Goal: Find specific page/section: Find specific page/section

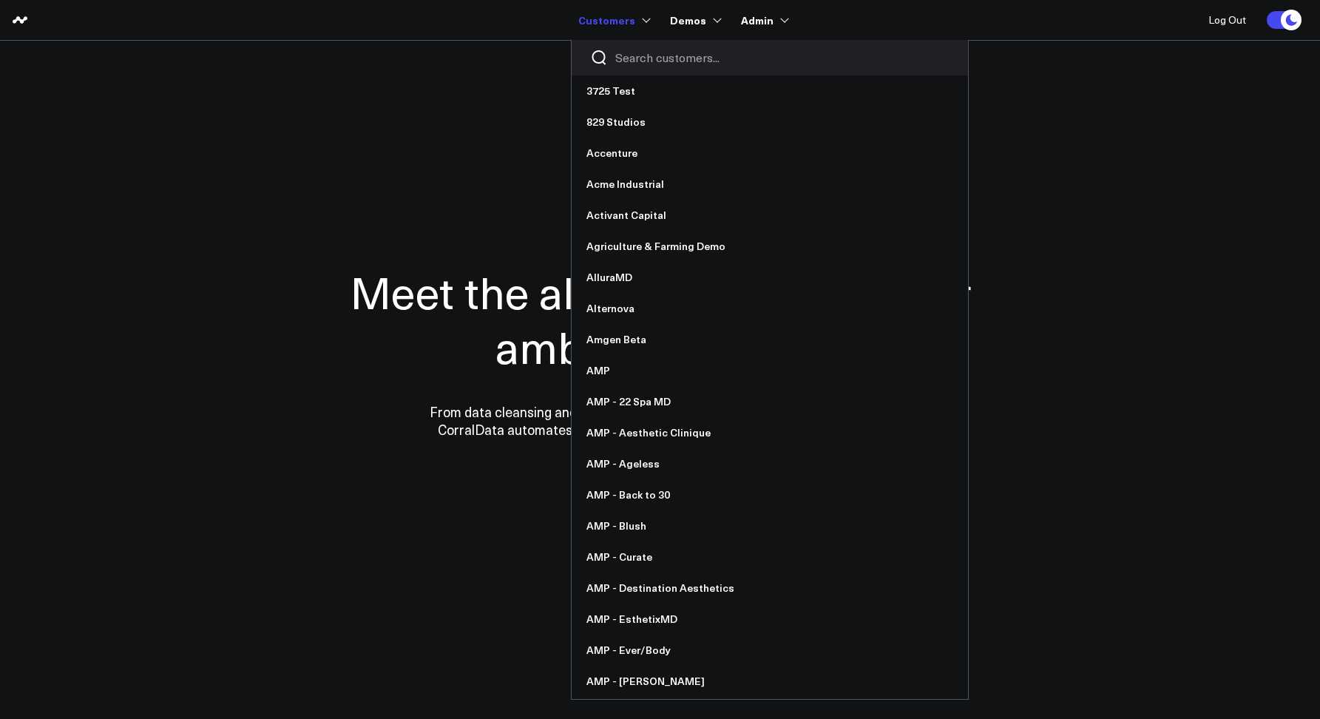
click at [621, 54] on input "Search customers input" at bounding box center [782, 58] width 334 height 16
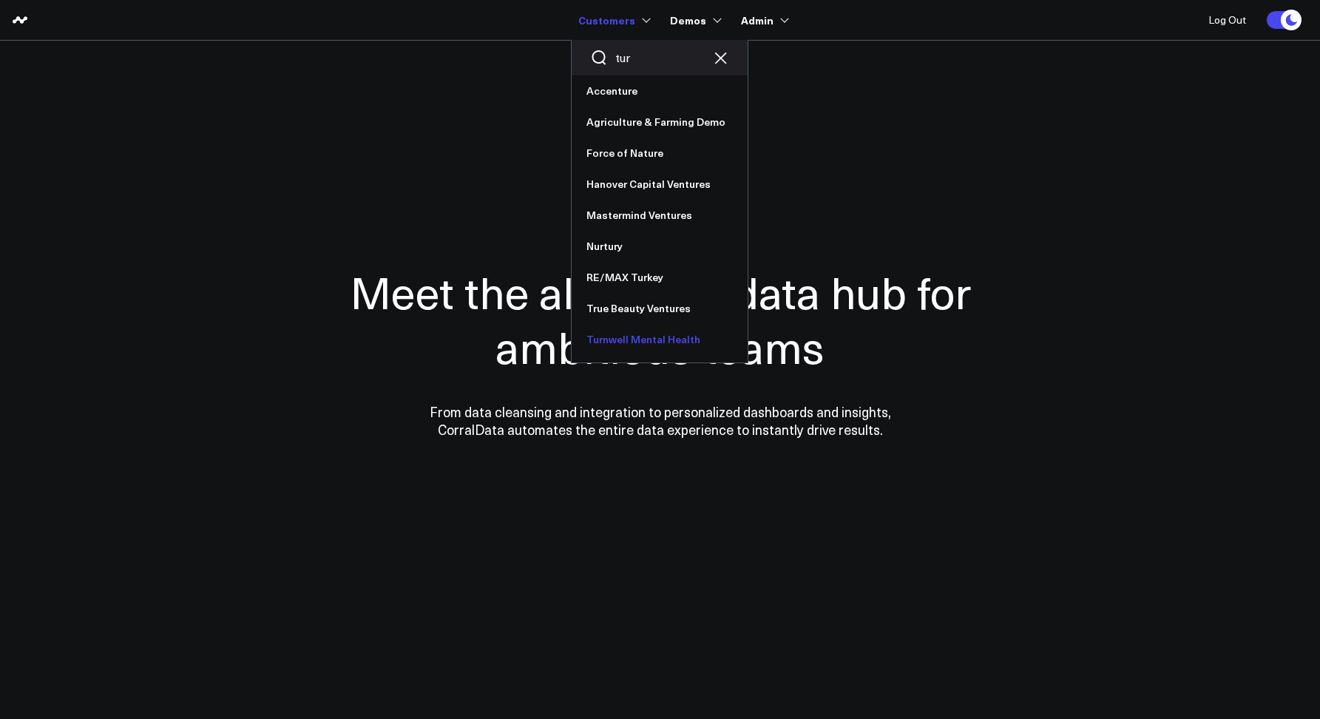
type input "tur"
click at [627, 333] on link "Turnwell Mental Health" at bounding box center [660, 339] width 176 height 31
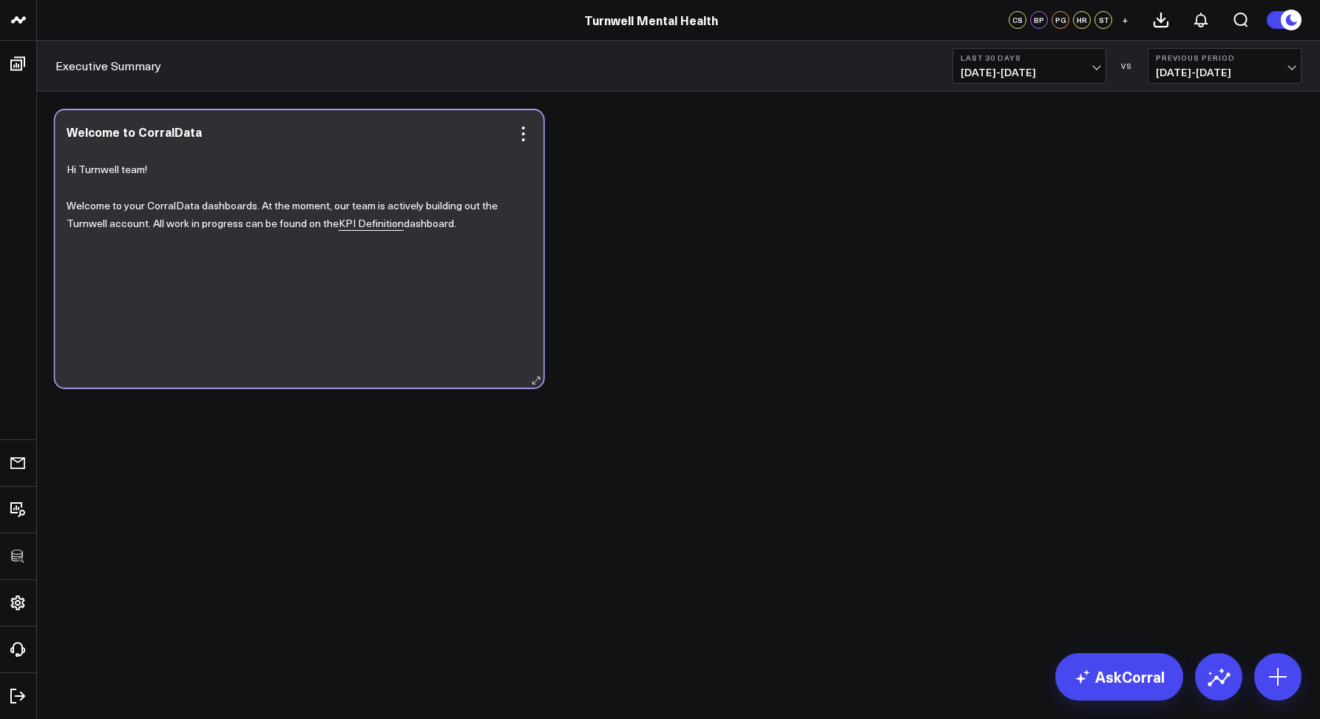
click at [371, 232] on p "Welcome to your CorralData dashboards. At the moment, our team is actively buil…" at bounding box center [294, 215] width 455 height 36
click at [373, 231] on p "Welcome to your CorralData dashboards. At the moment, our team is actively buil…" at bounding box center [294, 215] width 455 height 36
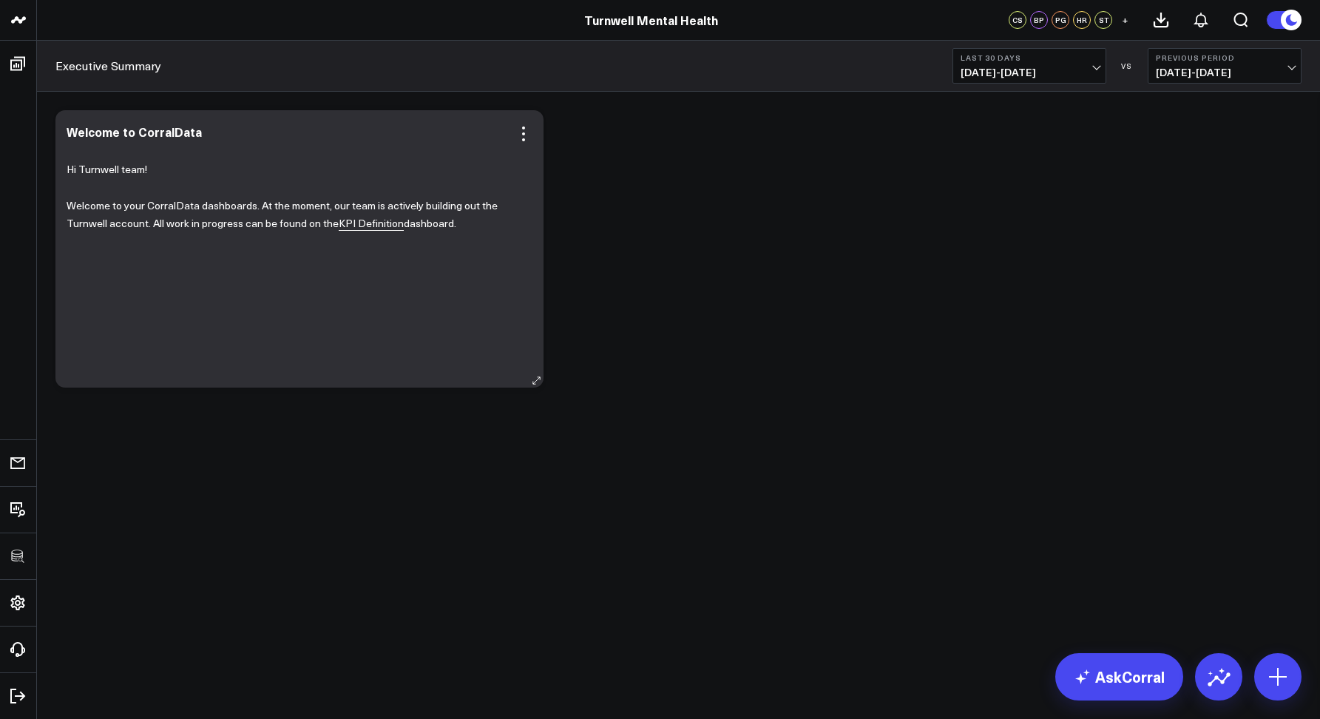
click at [373, 231] on p "Welcome to your CorralData dashboards. At the moment, our team is actively buil…" at bounding box center [294, 215] width 455 height 36
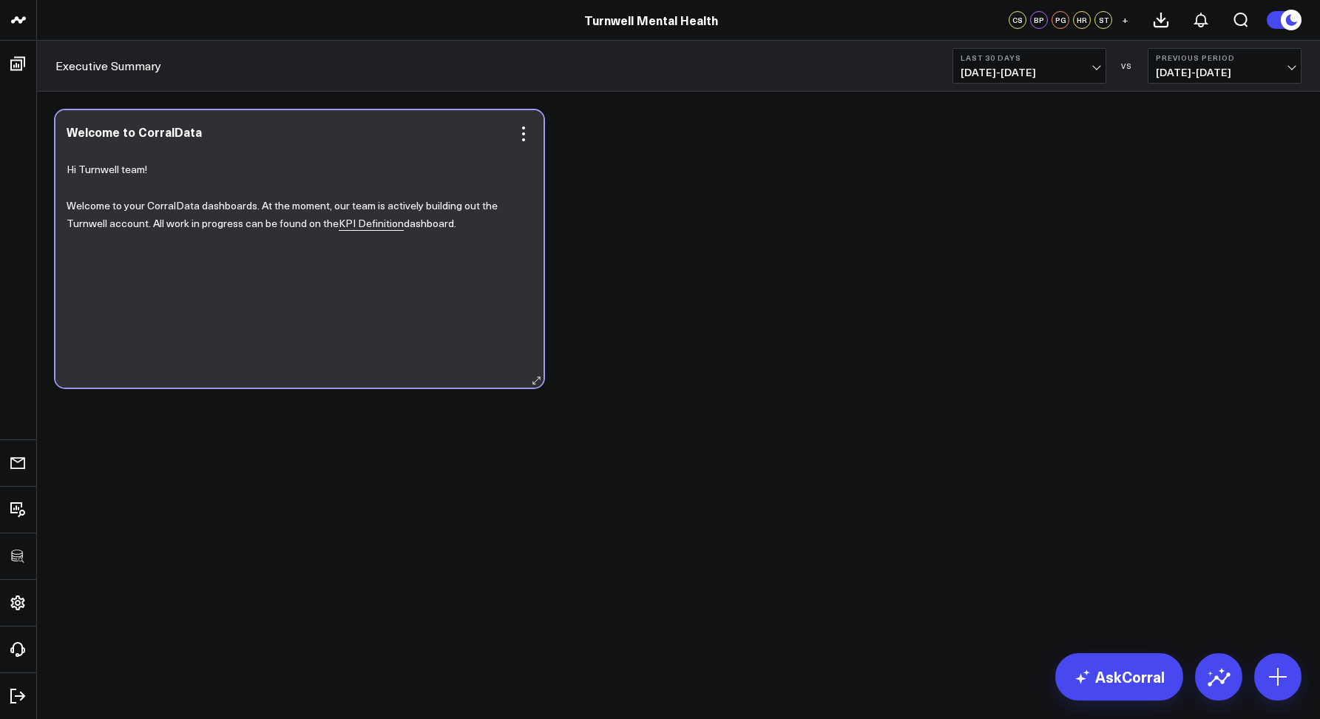
click at [373, 231] on p "Welcome to your CorralData dashboards. At the moment, our team is actively buil…" at bounding box center [294, 215] width 455 height 36
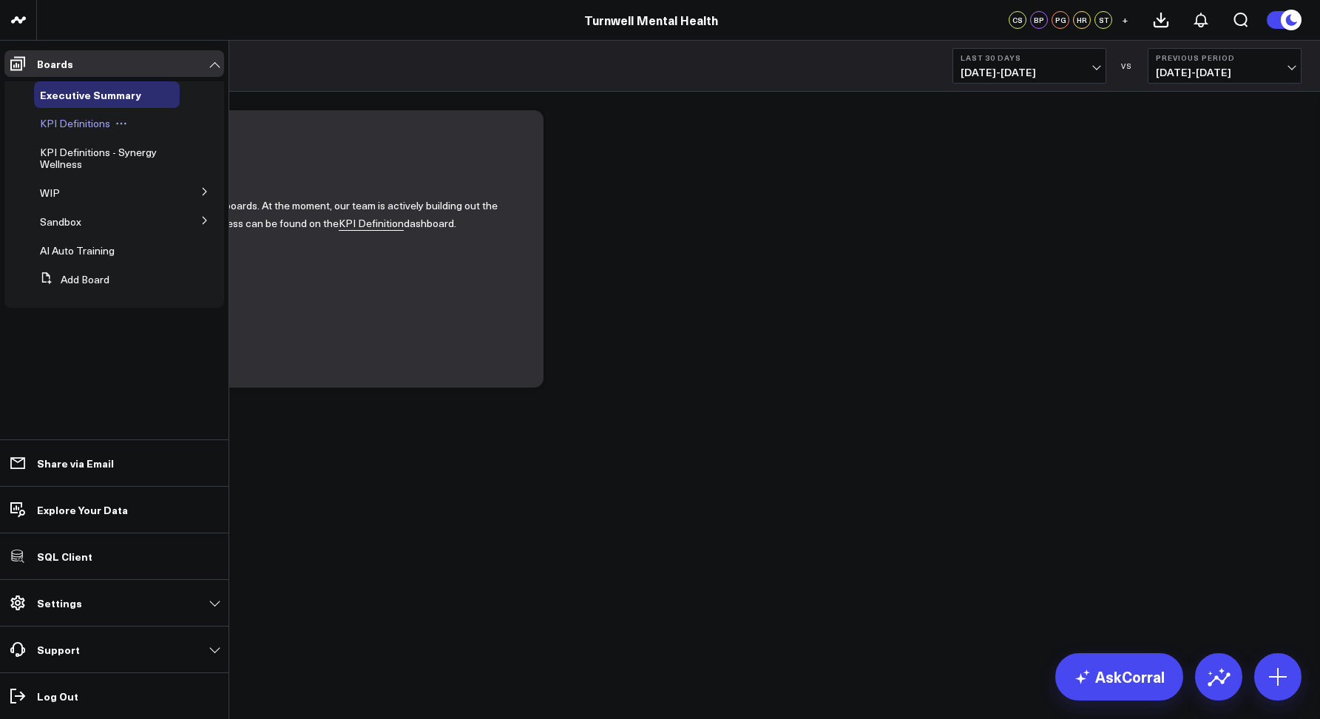
click at [60, 129] on span "KPI Definitions" at bounding box center [75, 123] width 70 height 14
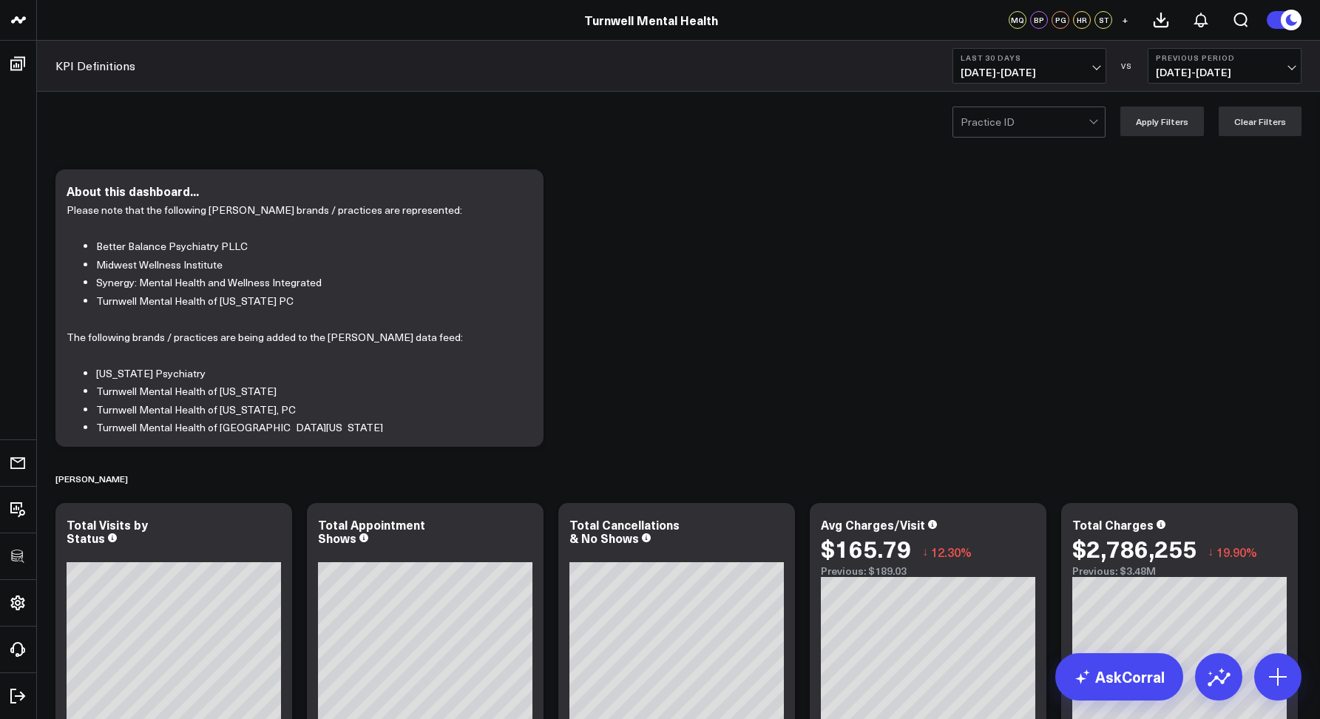
click at [989, 143] on div "Practice ID Apply Filters Clear Filters" at bounding box center [678, 121] width 1283 height 59
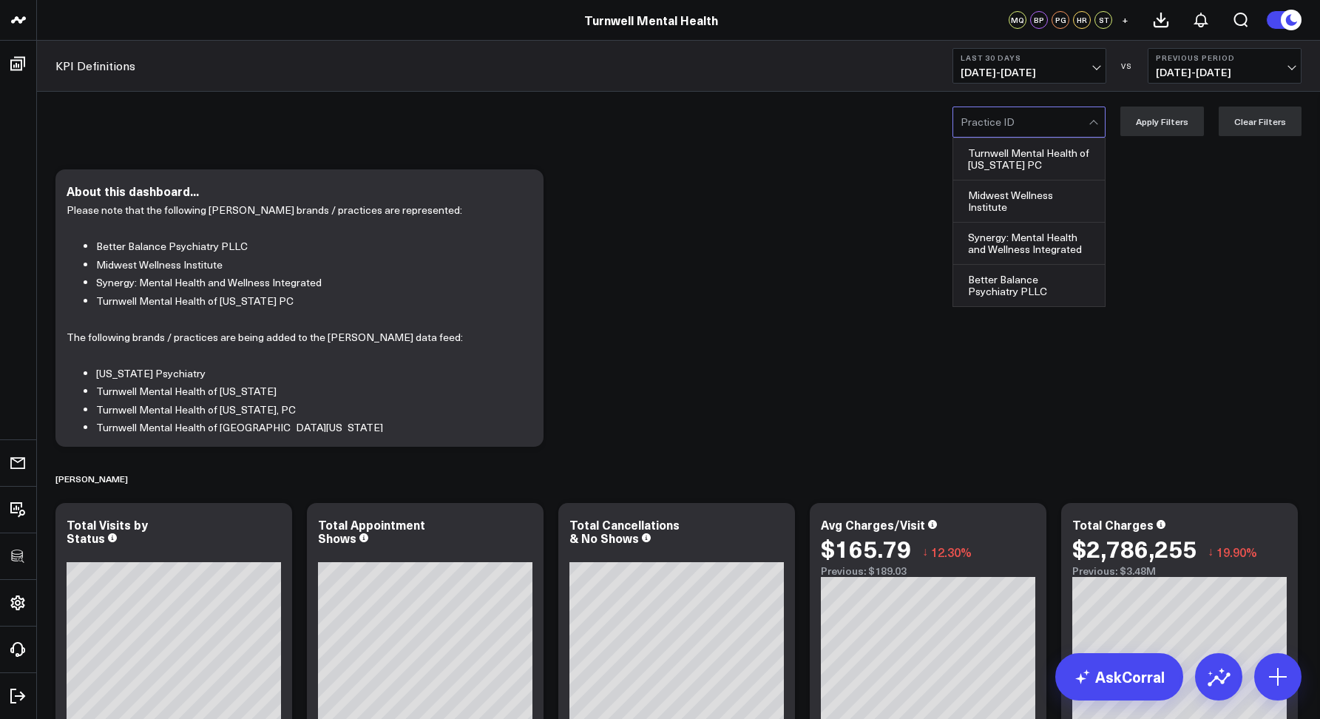
click at [980, 132] on div at bounding box center [1025, 122] width 128 height 30
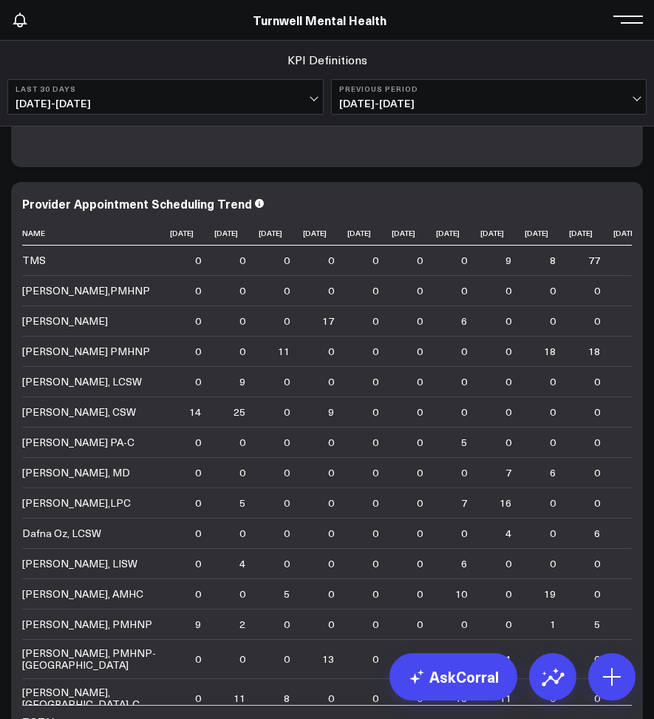
scroll to position [4018, 0]
